Goal: Task Accomplishment & Management: Manage account settings

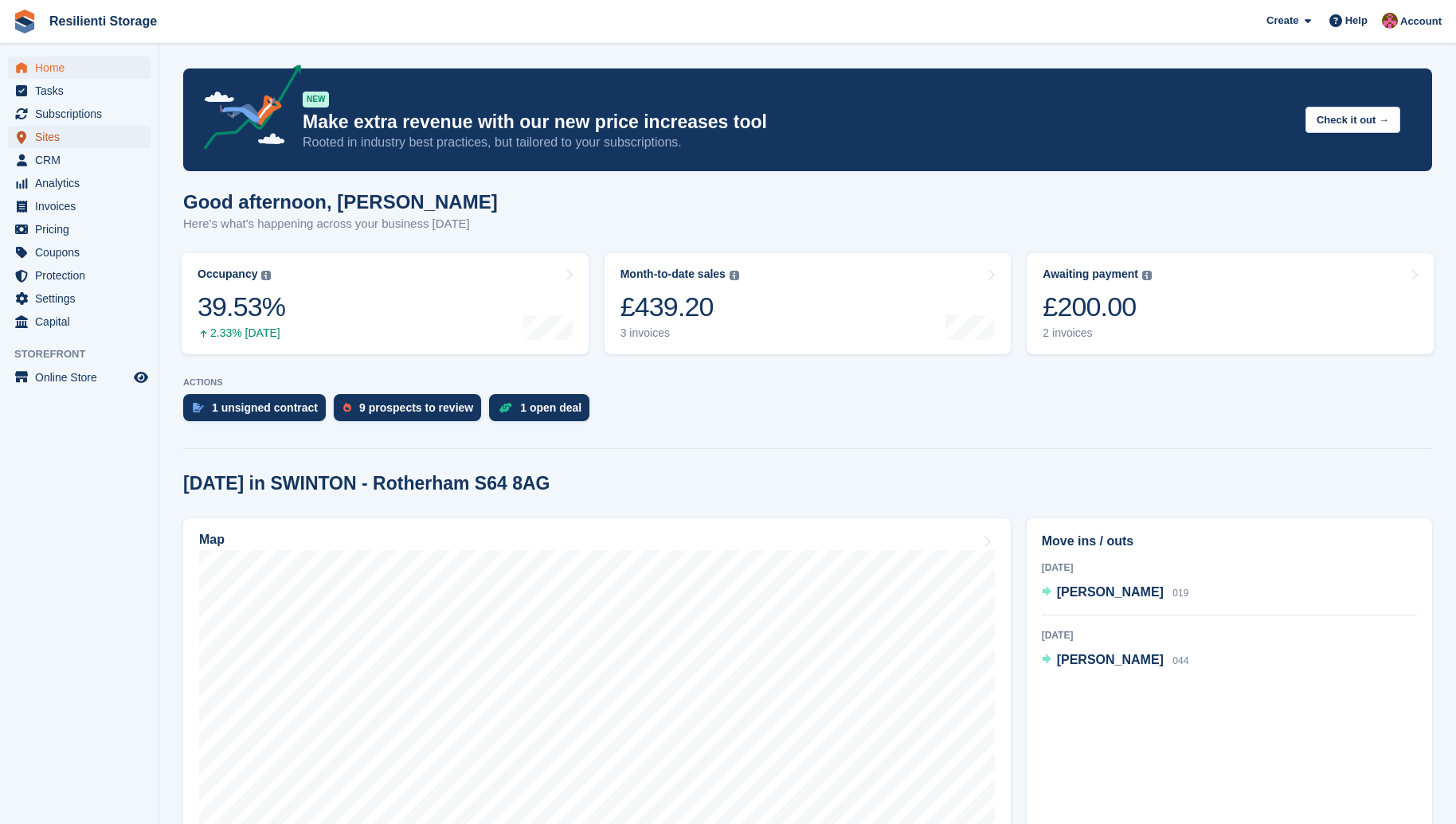
click at [44, 134] on span "Sites" at bounding box center [83, 136] width 96 height 22
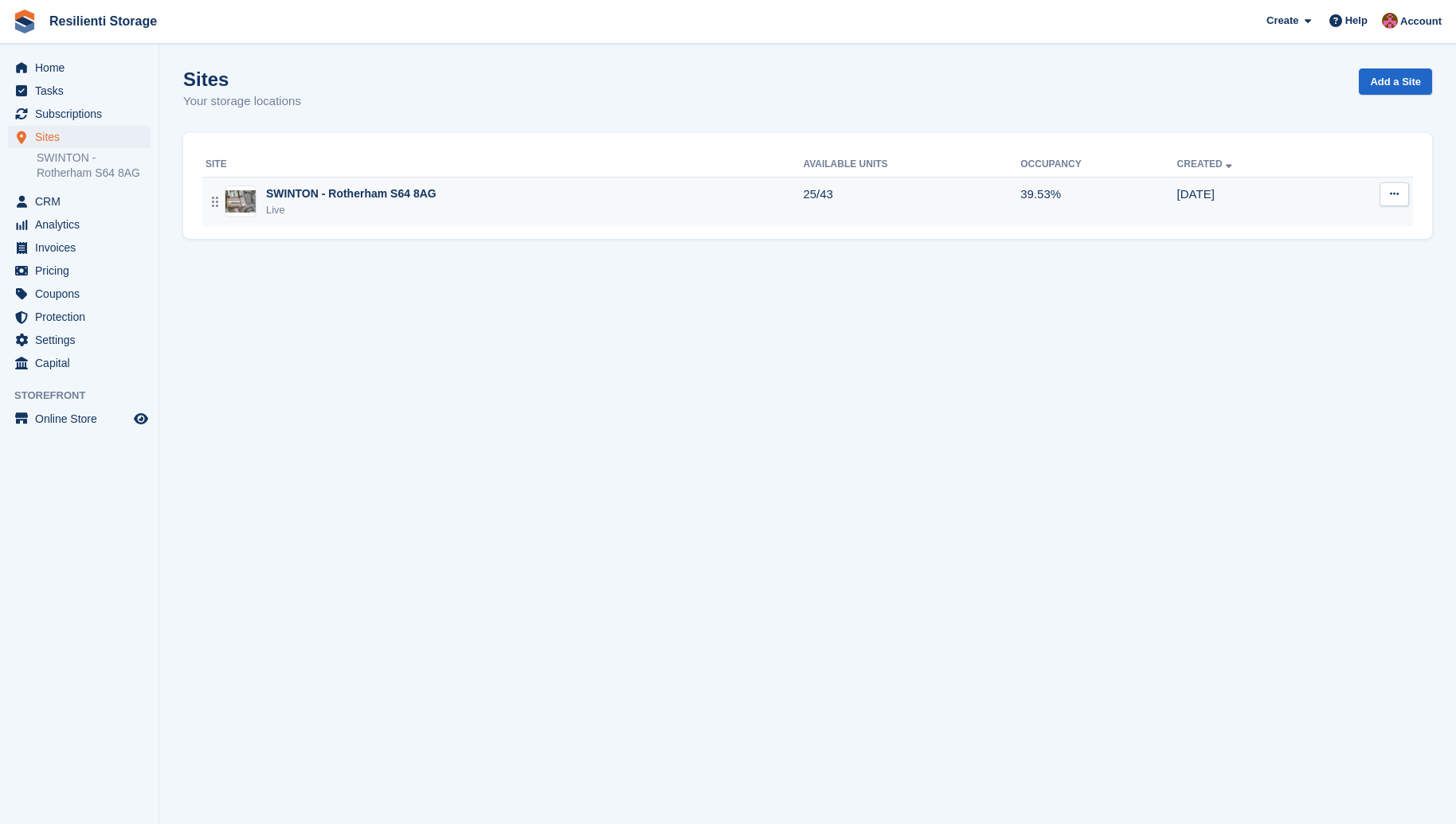
click at [295, 181] on td "SWINTON - Rotherham S64 8AG Live" at bounding box center [503, 202] width 600 height 49
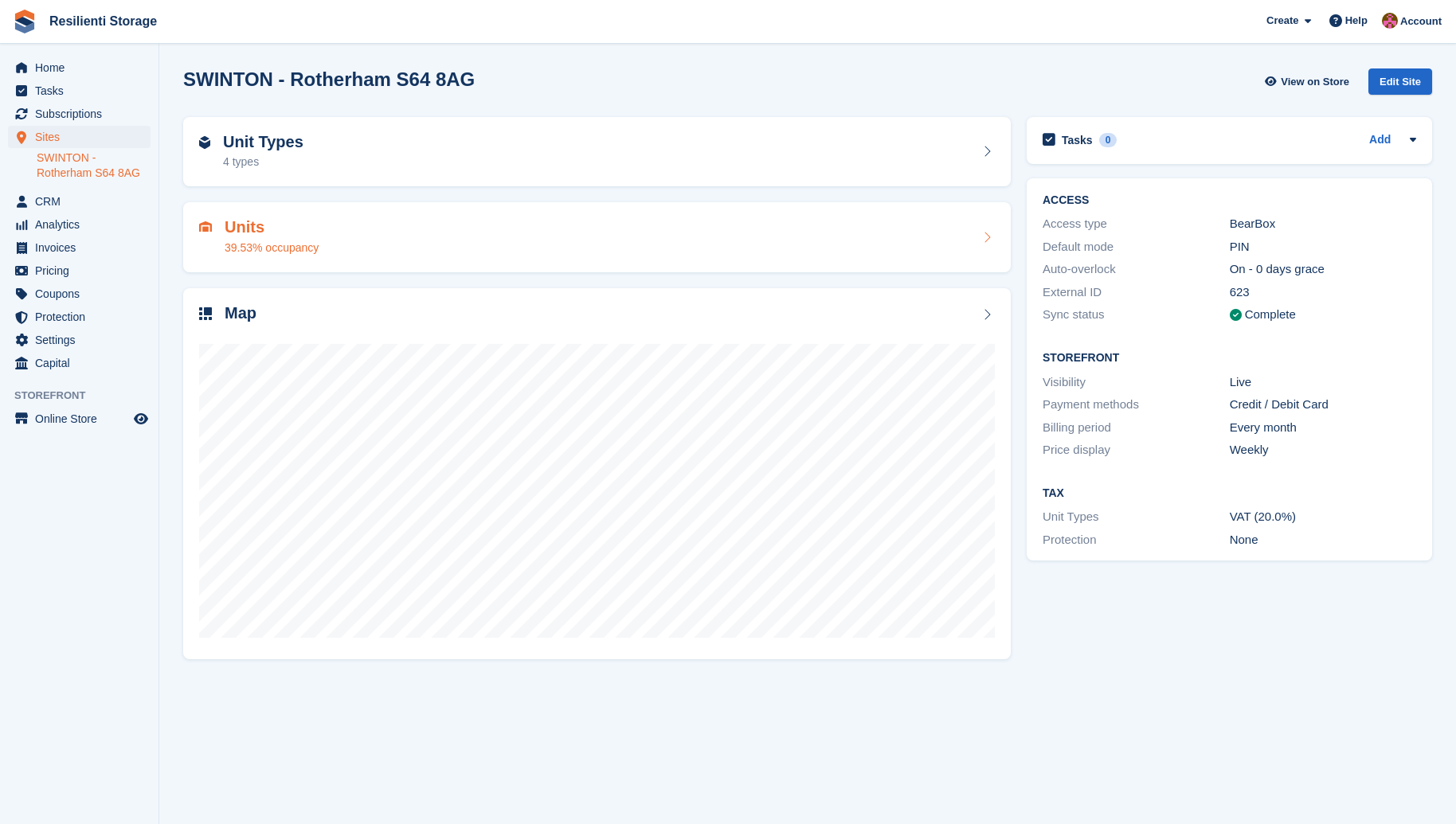
click at [421, 247] on div "Units 39.53% occupancy" at bounding box center [597, 237] width 796 height 39
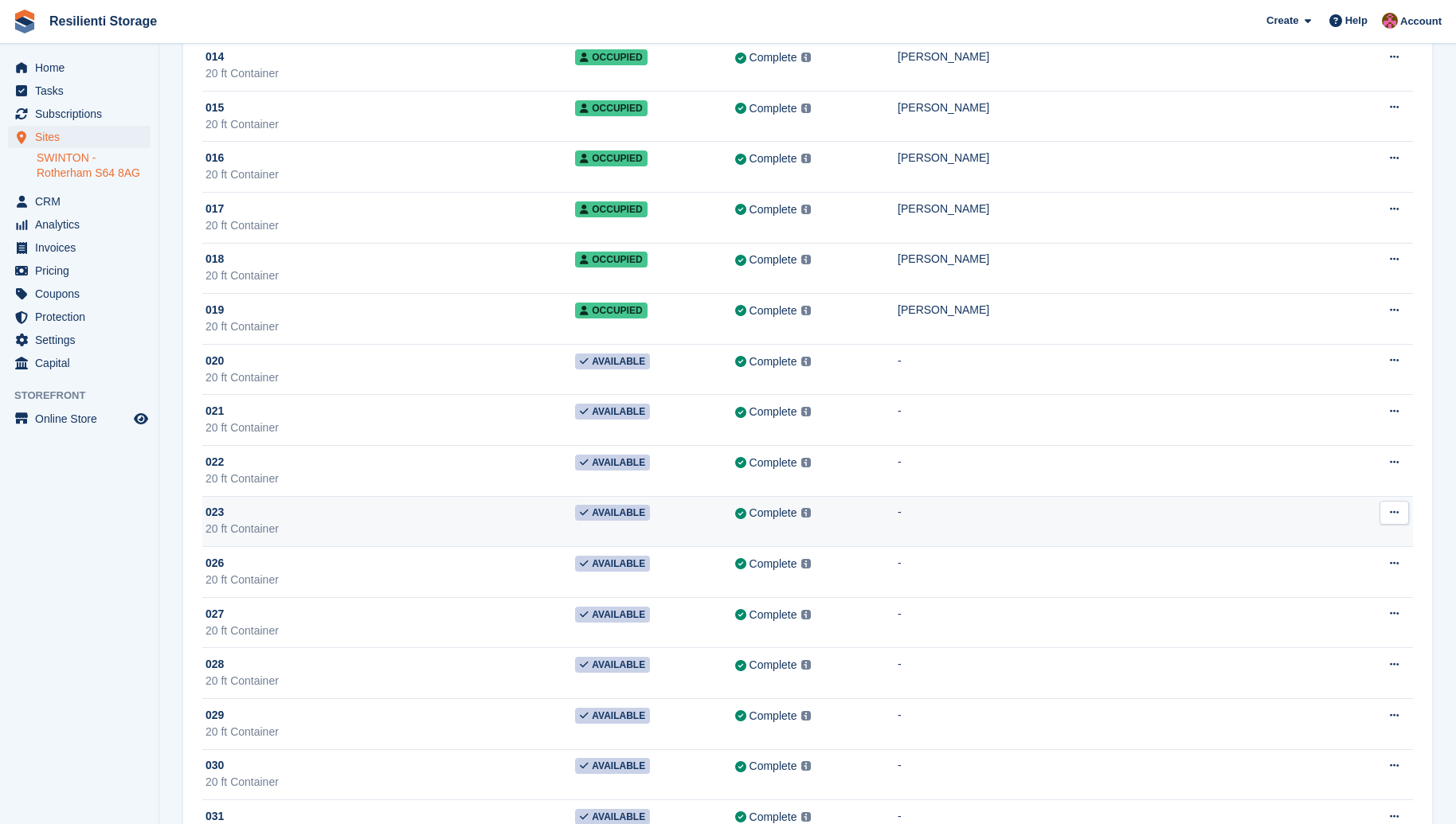
scroll to position [717, 0]
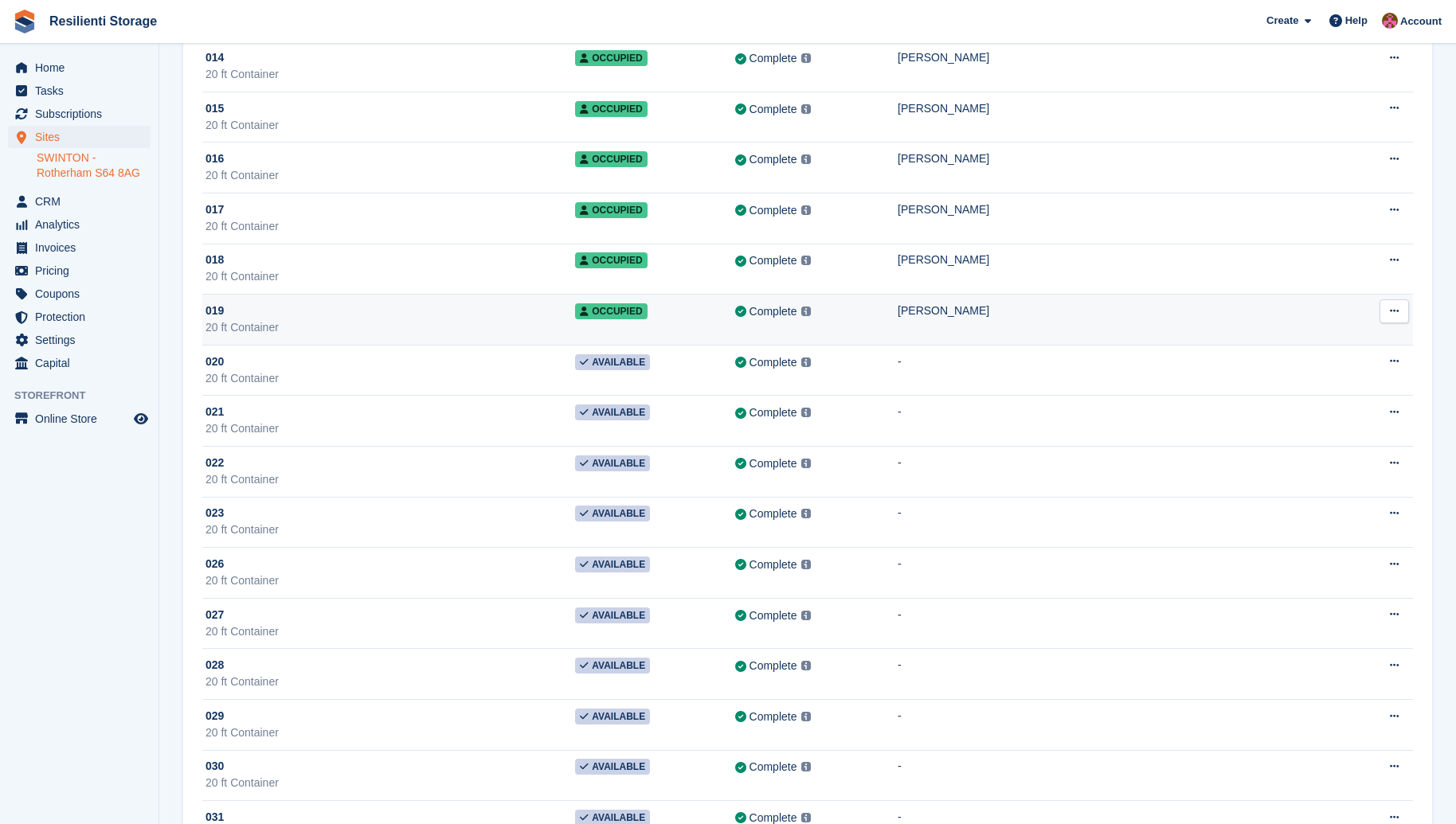
click at [1398, 314] on icon at bounding box center [1394, 311] width 9 height 11
click at [1325, 370] on p "Unit activity" at bounding box center [1332, 362] width 139 height 20
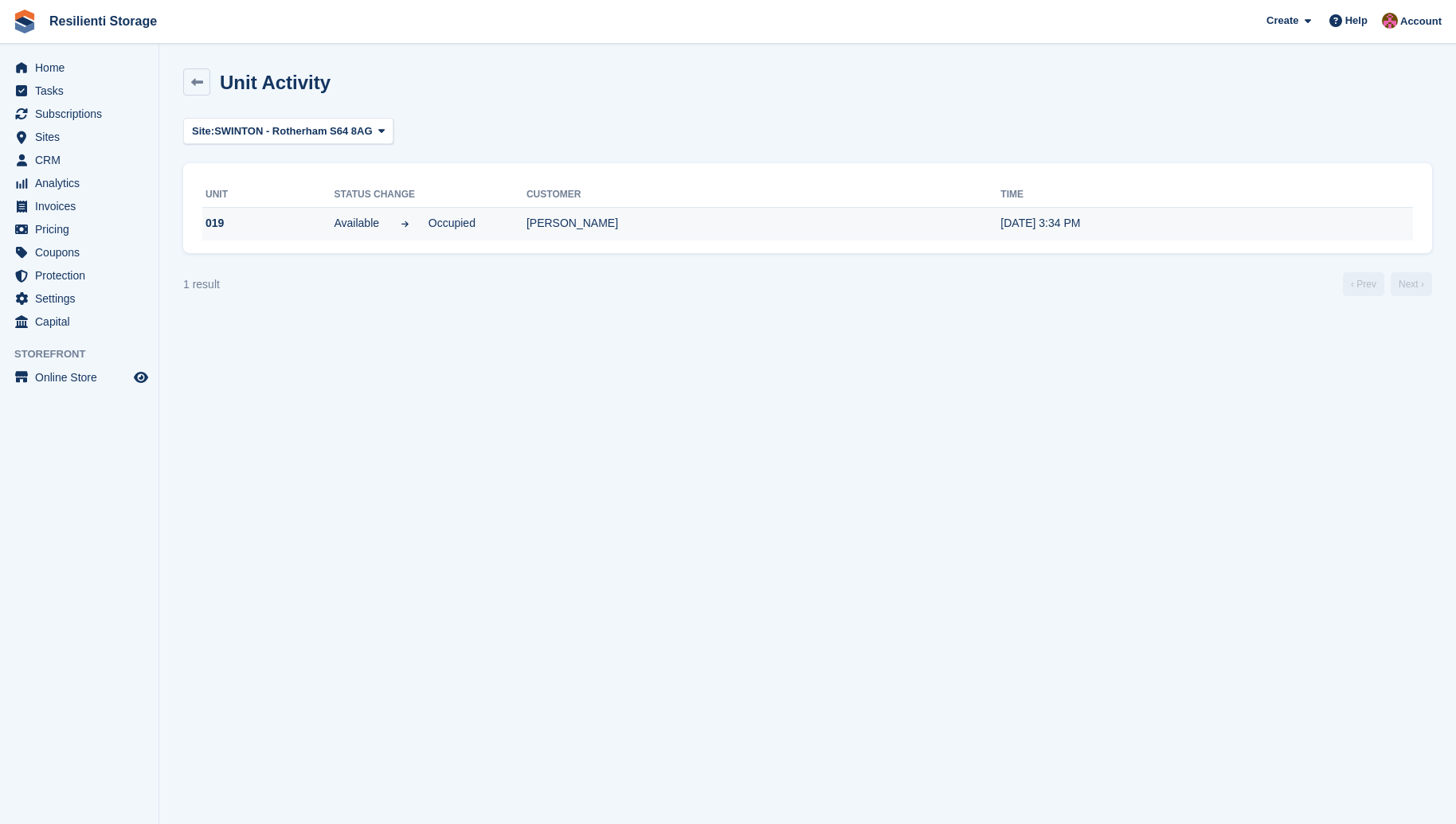
click at [619, 229] on td "[PERSON_NAME]" at bounding box center [764, 223] width 474 height 34
click at [196, 76] on icon at bounding box center [197, 82] width 12 height 12
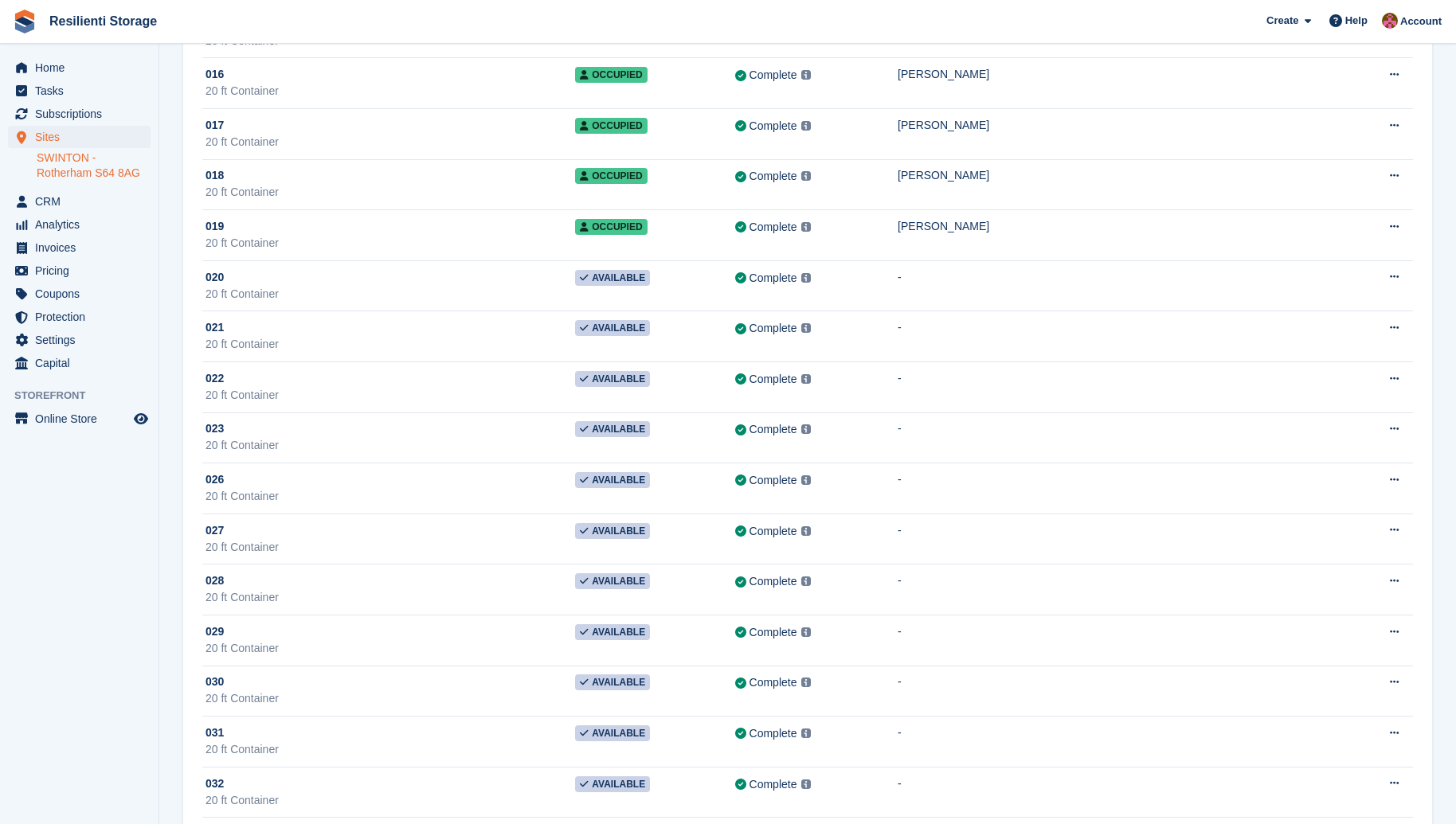
scroll to position [796, 0]
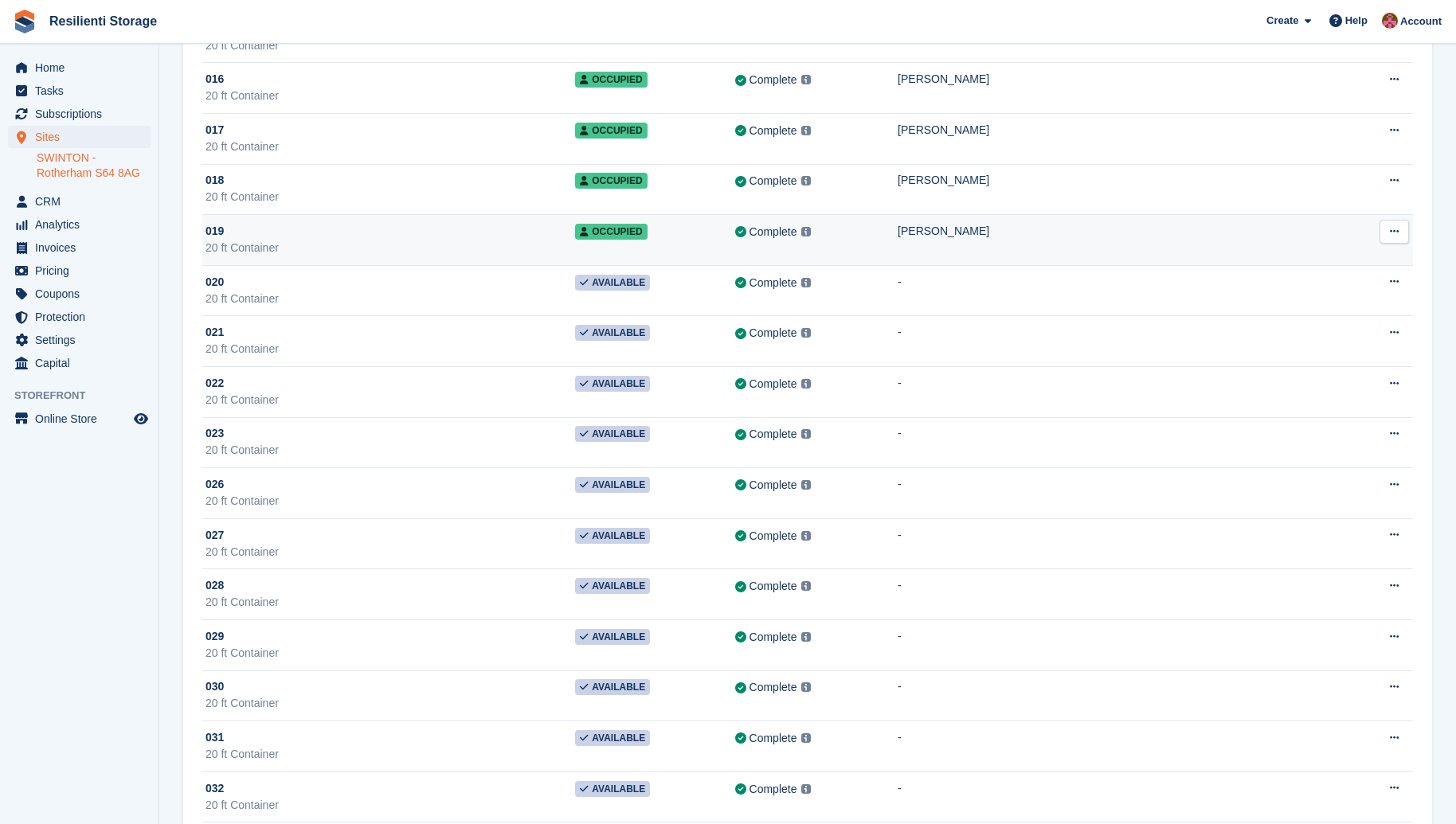
click at [646, 228] on span "Occupied" at bounding box center [610, 231] width 71 height 16
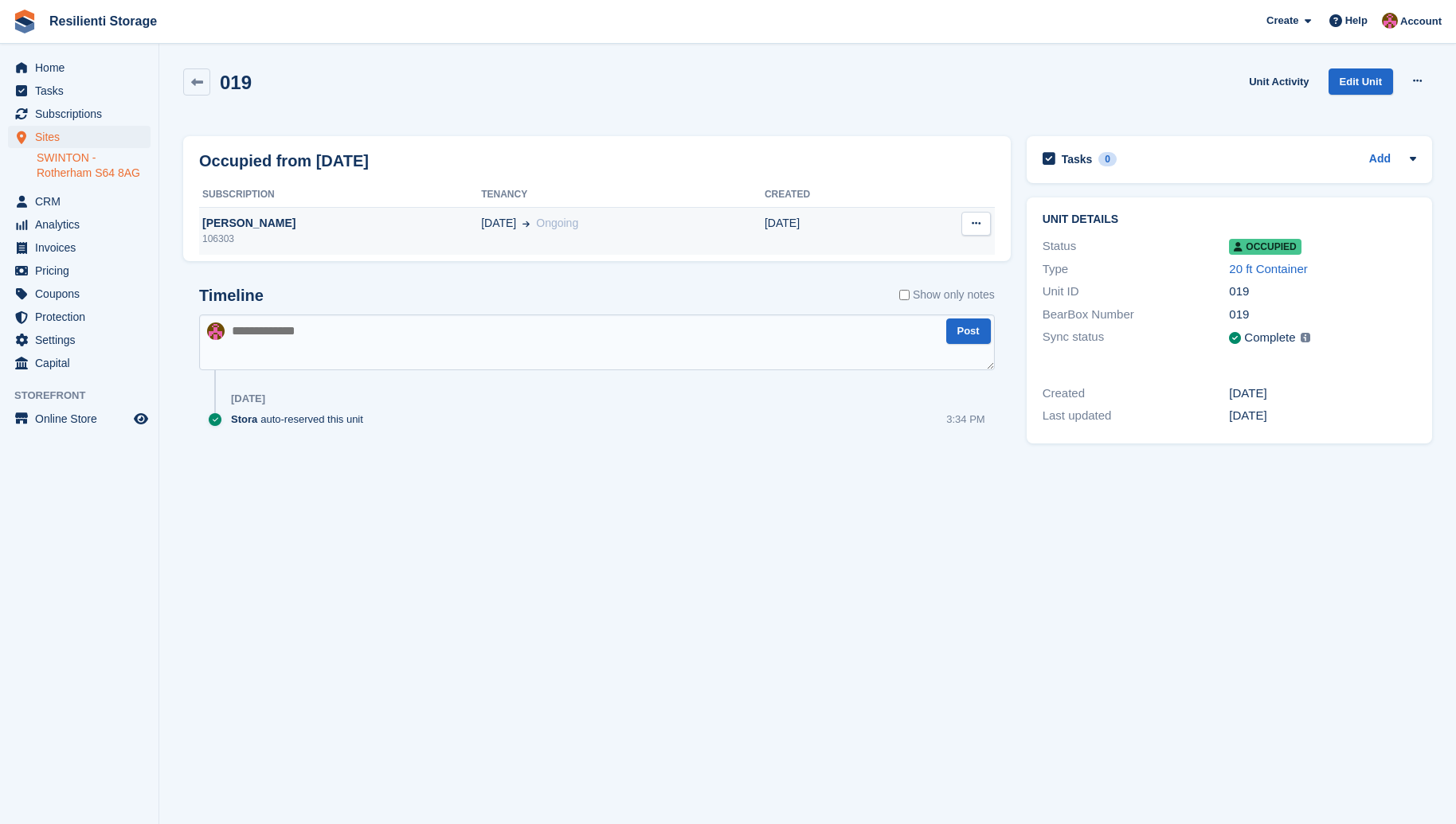
click at [970, 229] on button at bounding box center [976, 223] width 30 height 24
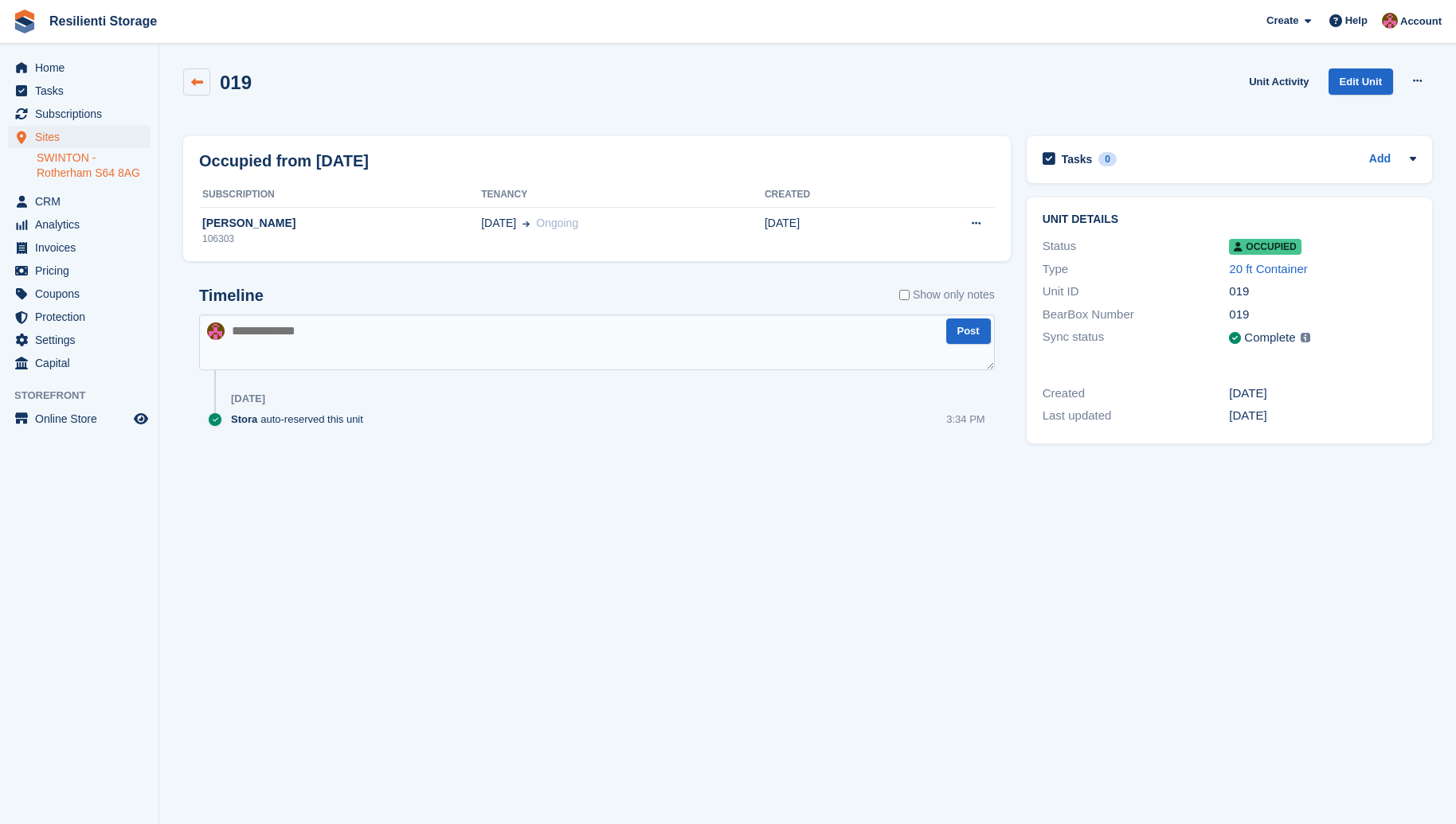
click at [191, 76] on icon at bounding box center [197, 82] width 12 height 12
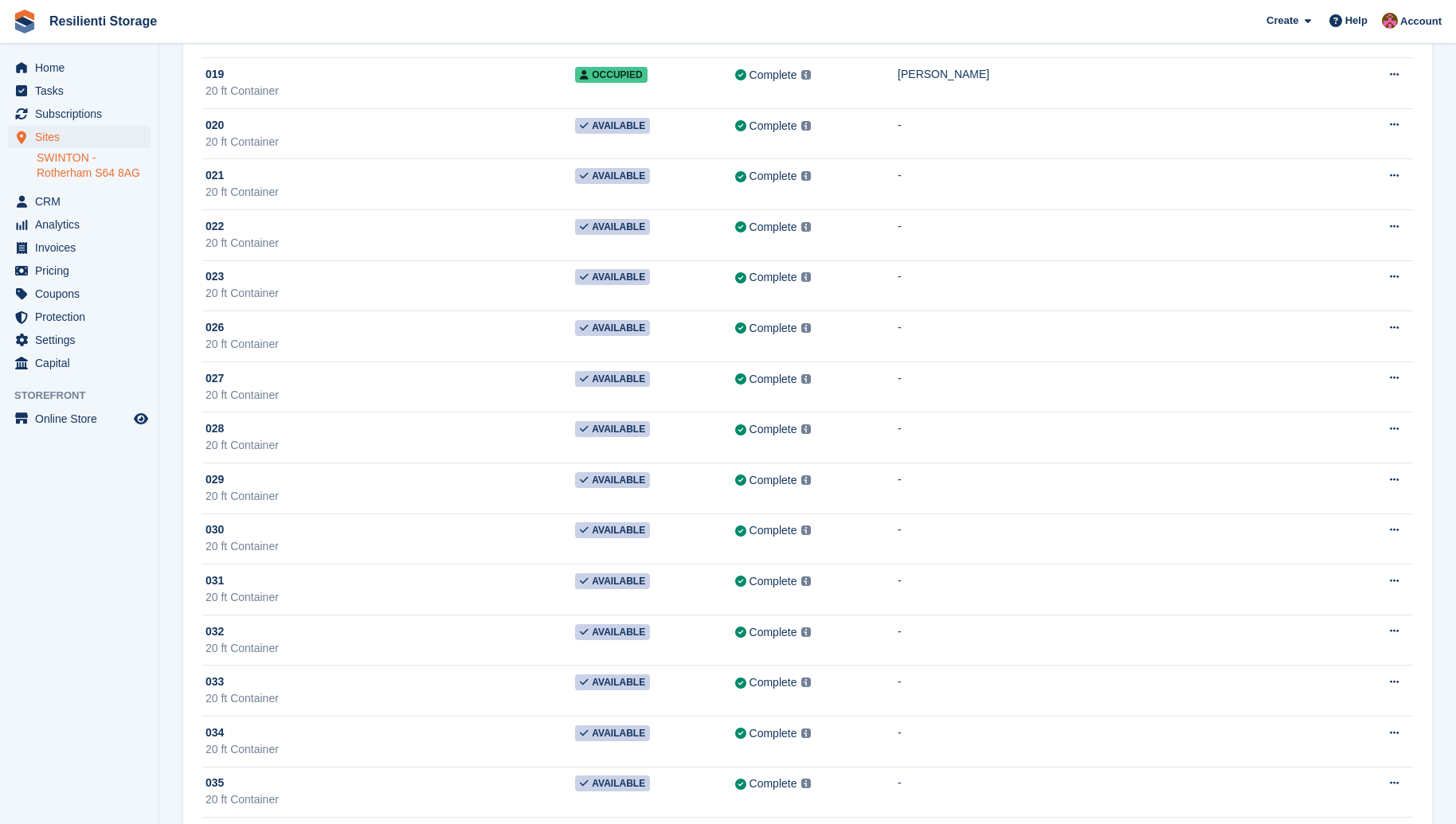
scroll to position [316, 0]
